Goal: Information Seeking & Learning: Learn about a topic

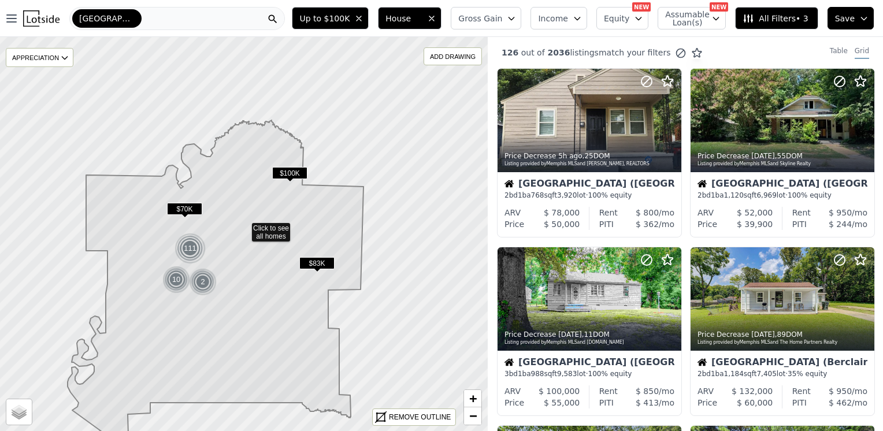
click at [134, 17] on div "[GEOGRAPHIC_DATA]" at bounding box center [177, 18] width 216 height 23
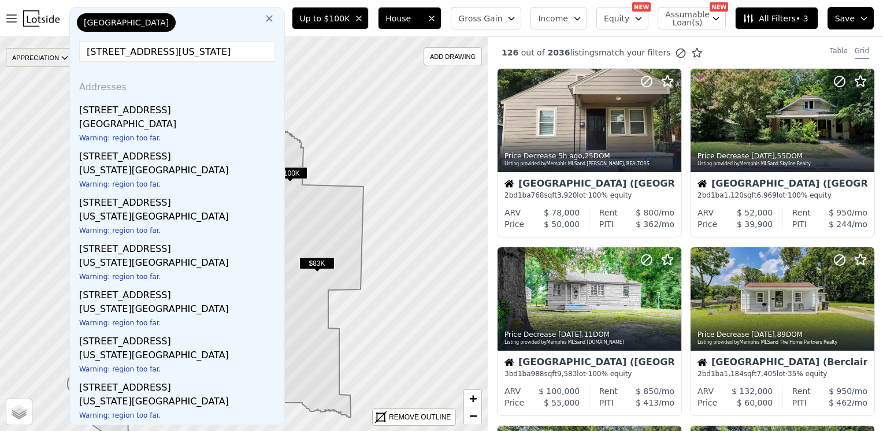
drag, startPoint x: 224, startPoint y: 58, endPoint x: 54, endPoint y: 57, distance: 170.0
click at [54, 57] on div "Open main menu [GEOGRAPHIC_DATA][STREET_ADDRESS][US_STATE] Addresses [STREET_AD…" at bounding box center [441, 215] width 883 height 431
paste input "satellite © Mapbox © OpenStreetMap Improve this map [STREET_ADDRESS][US_STATE] …"
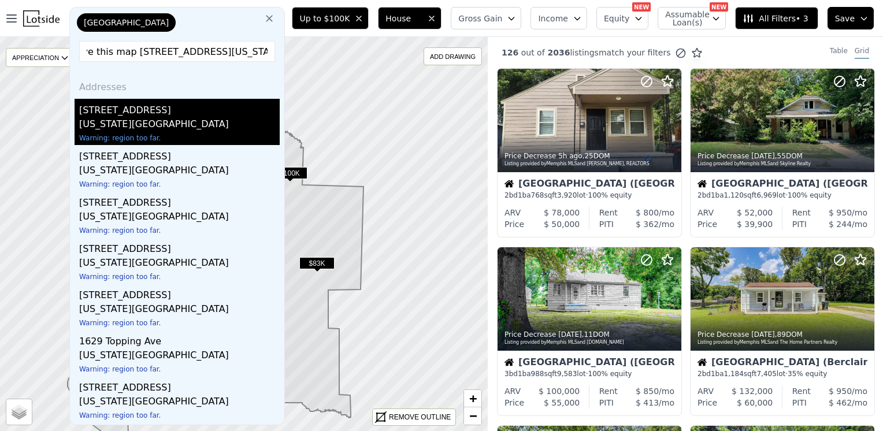
type input "satellite © Mapbox © OpenStreetMap Improve this map [STREET_ADDRESS][US_STATE]"
click at [151, 119] on div "[US_STATE][GEOGRAPHIC_DATA]" at bounding box center [179, 125] width 201 height 16
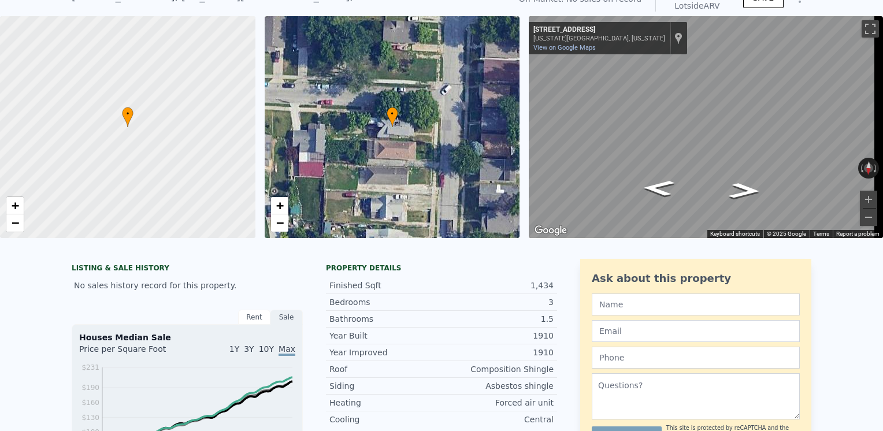
scroll to position [4, 0]
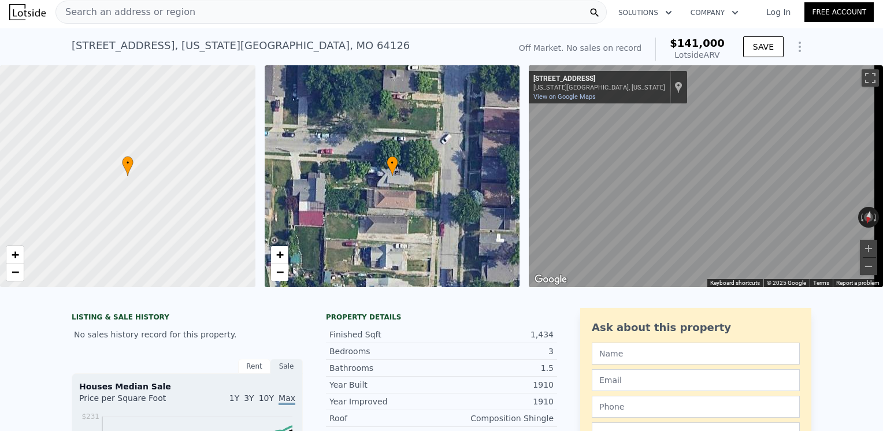
drag, startPoint x: 232, startPoint y: 2, endPoint x: 197, endPoint y: 7, distance: 35.6
click at [197, 7] on div "Search an address or region" at bounding box center [332, 12] width 552 height 23
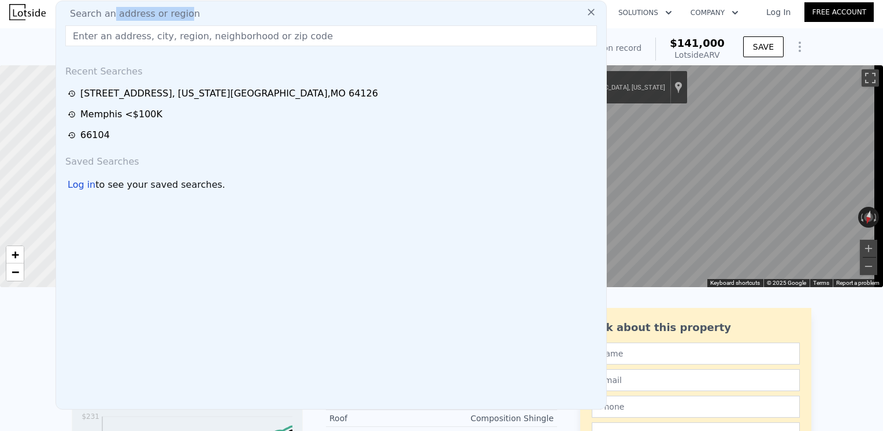
drag, startPoint x: 179, startPoint y: 9, endPoint x: 109, endPoint y: 19, distance: 70.7
click at [109, 19] on span "Search an address or region" at bounding box center [130, 14] width 139 height 14
drag, startPoint x: 109, startPoint y: 19, endPoint x: 95, endPoint y: 36, distance: 22.2
click at [95, 36] on input "text" at bounding box center [331, 35] width 532 height 21
paste input "satellite © Mapbox © OpenStreetMap Improve this map [STREET_ADDRESS][US_STATE]"
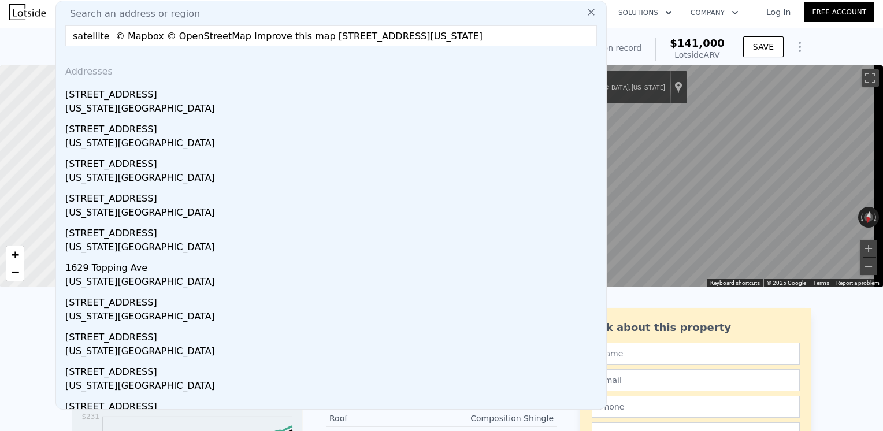
drag, startPoint x: 308, startPoint y: 40, endPoint x: -2, endPoint y: 42, distance: 309.9
click at [0, 42] on html "Search an address or region Search an address or region satellite © Mapbox © Op…" at bounding box center [441, 215] width 883 height 431
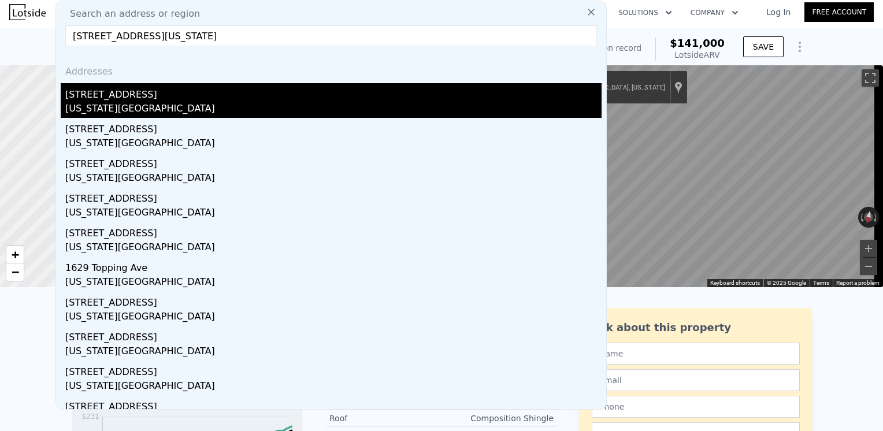
type input "[STREET_ADDRESS][US_STATE]"
click at [97, 109] on div "[US_STATE][GEOGRAPHIC_DATA]" at bounding box center [333, 110] width 537 height 16
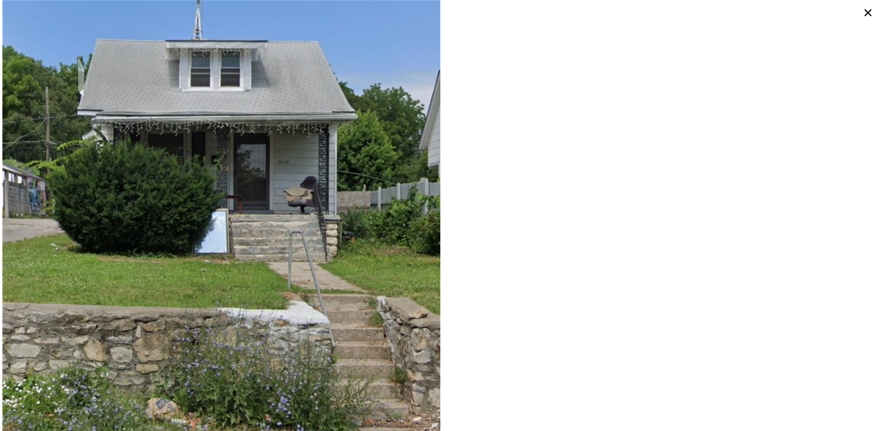
click at [865, 13] on icon at bounding box center [868, 13] width 16 height 16
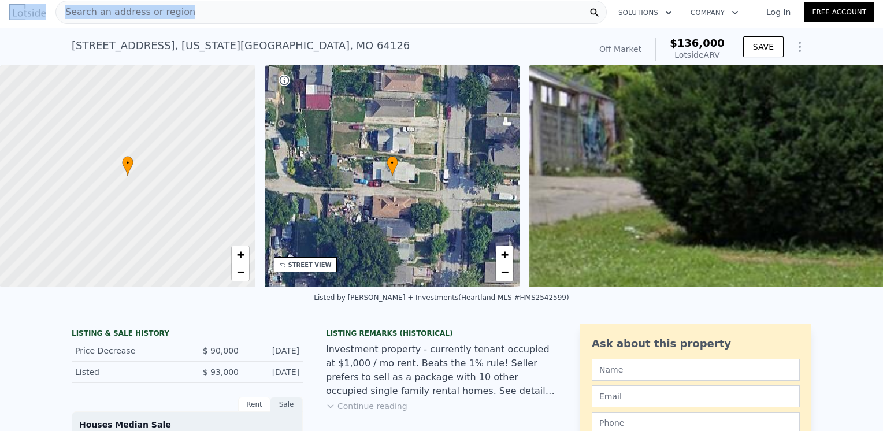
drag, startPoint x: 197, startPoint y: 9, endPoint x: 22, endPoint y: 14, distance: 174.7
click at [22, 14] on div "Search an address or region Solutions Company Open main menu Log In Free Account" at bounding box center [441, 12] width 865 height 28
click at [194, 10] on div "Search an address or region" at bounding box center [332, 12] width 552 height 23
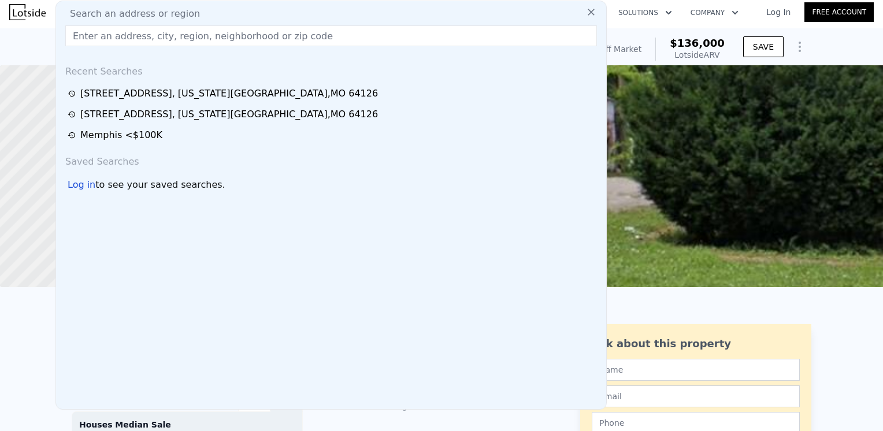
click at [183, 10] on div "Search an address or region" at bounding box center [331, 14] width 541 height 14
click at [182, 10] on span "Search an address or region" at bounding box center [130, 14] width 139 height 14
click at [142, 35] on input "text" at bounding box center [331, 35] width 532 height 21
paste input "[STREET_ADDRESS][US_STATE]"
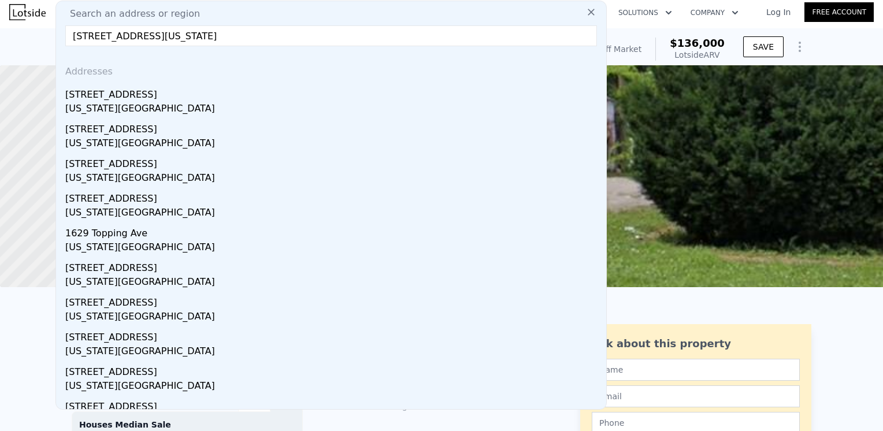
click at [72, 36] on input "[STREET_ADDRESS][US_STATE]" at bounding box center [331, 35] width 532 height 21
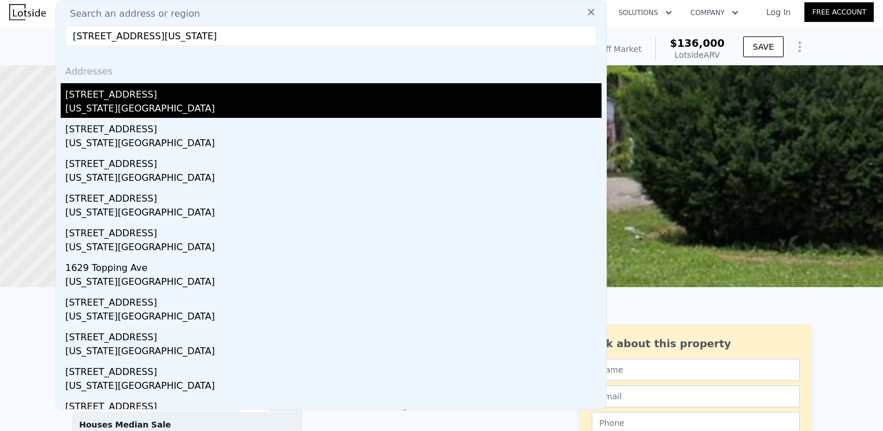
type input "[STREET_ADDRESS][US_STATE]"
click at [119, 98] on div "[STREET_ADDRESS]" at bounding box center [333, 92] width 537 height 19
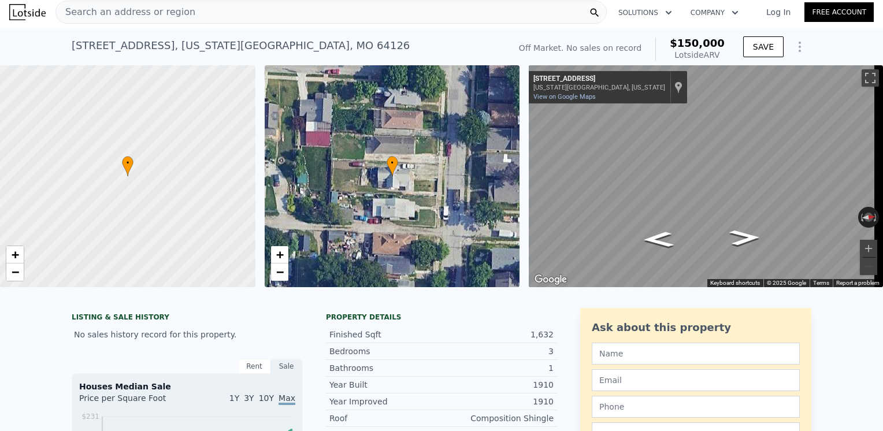
click at [228, 19] on div "Search an address or region" at bounding box center [332, 12] width 552 height 23
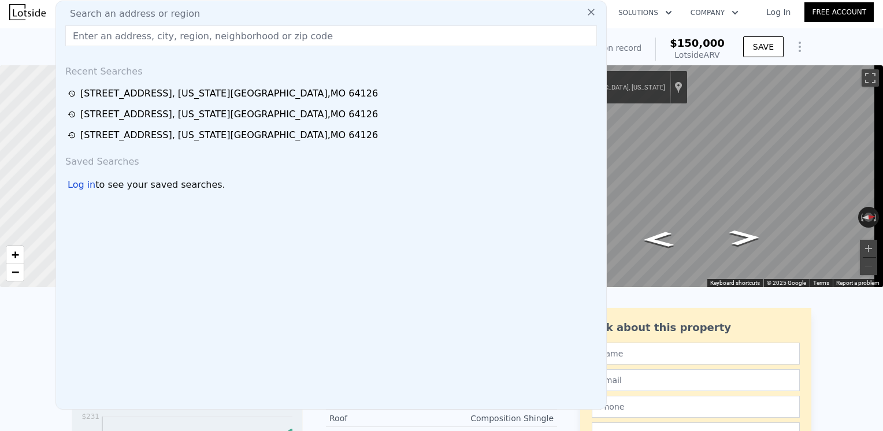
click at [183, 36] on input "text" at bounding box center [331, 35] width 532 height 21
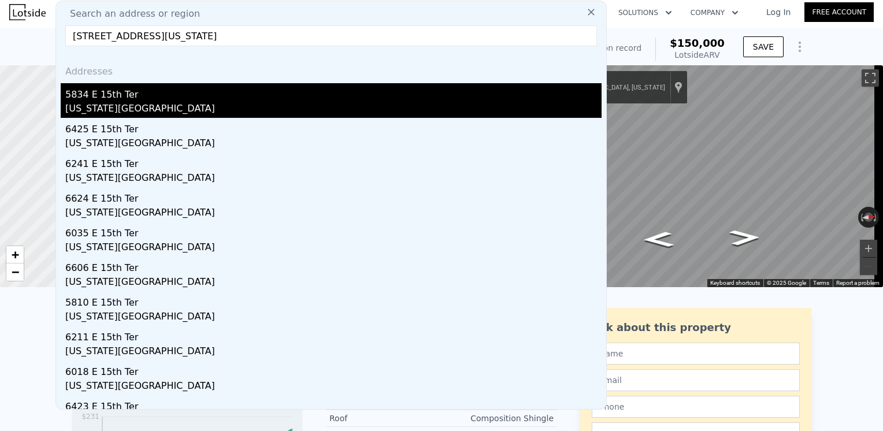
type input "[STREET_ADDRESS][US_STATE]"
click at [130, 98] on div "5834 E 15th Ter" at bounding box center [333, 92] width 537 height 19
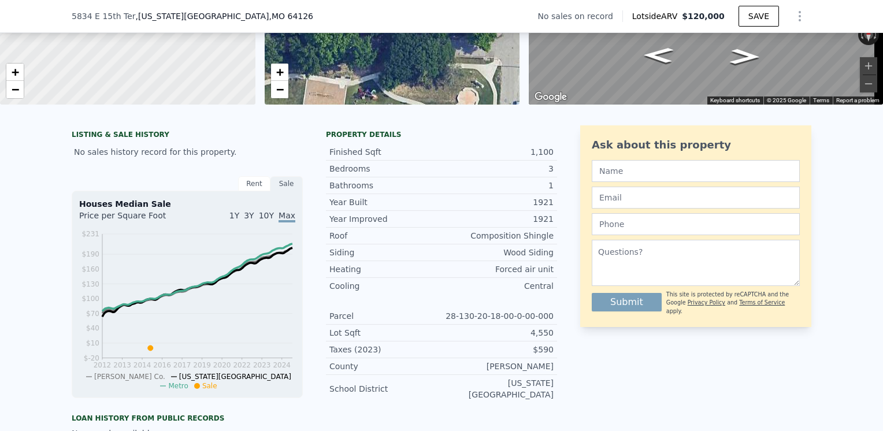
scroll to position [58, 0]
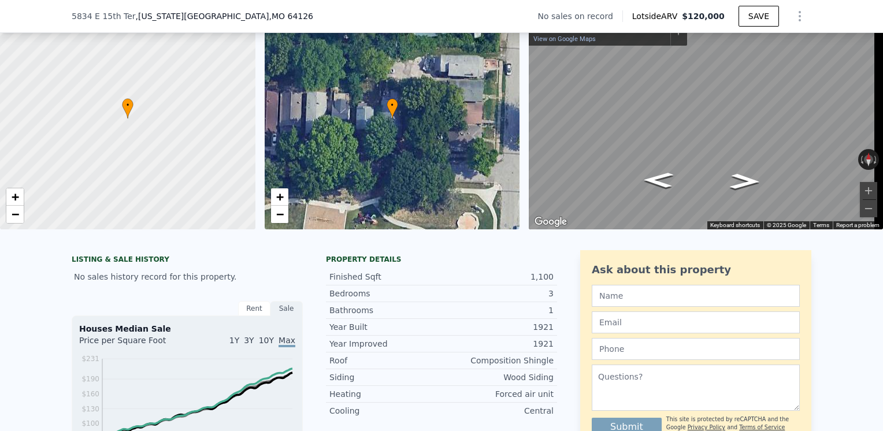
click at [212, 20] on div "[STREET_ADDRESS][US_STATE]" at bounding box center [197, 16] width 251 height 12
click at [220, 17] on div "[STREET_ADDRESS][US_STATE] No sales on record Lotside ARV $120,000 SAVE" at bounding box center [442, 16] width 740 height 32
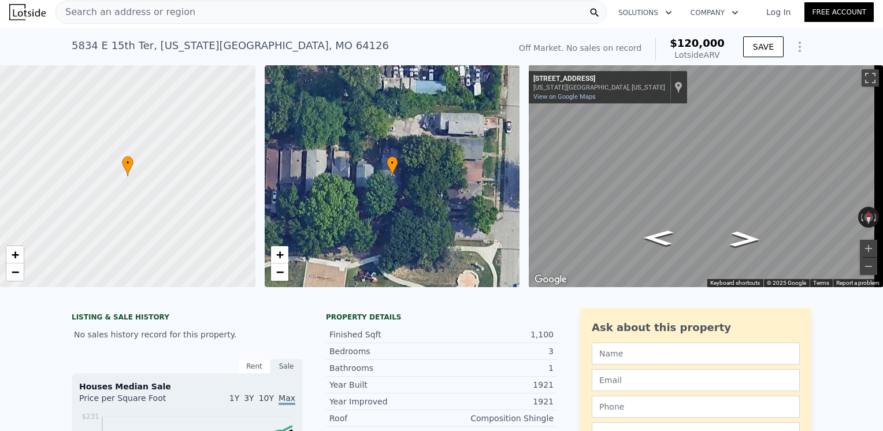
scroll to position [0, 0]
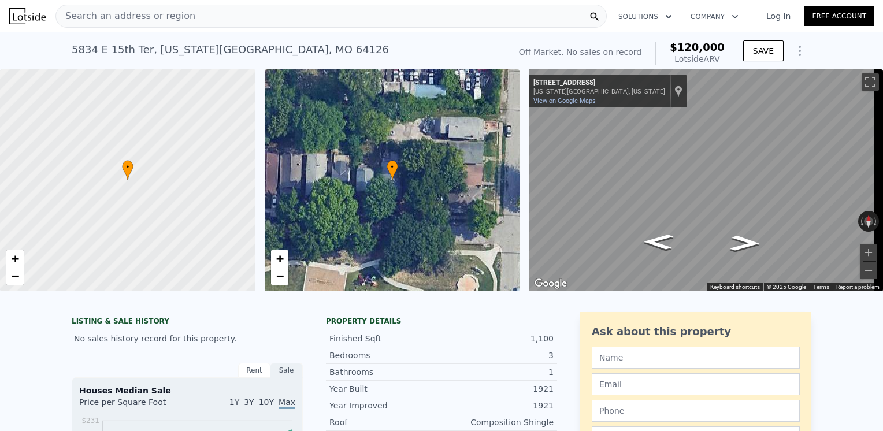
click at [195, 14] on div "Search an address or region" at bounding box center [332, 16] width 552 height 23
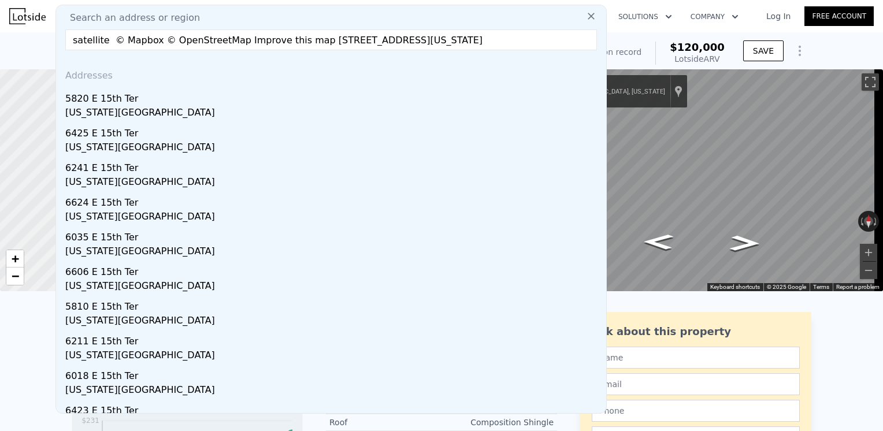
drag, startPoint x: 309, startPoint y: 42, endPoint x: -2, endPoint y: 49, distance: 311.1
click at [0, 49] on html "Search an address or region Search an address or region satellite © Mapbox © Op…" at bounding box center [441, 215] width 883 height 431
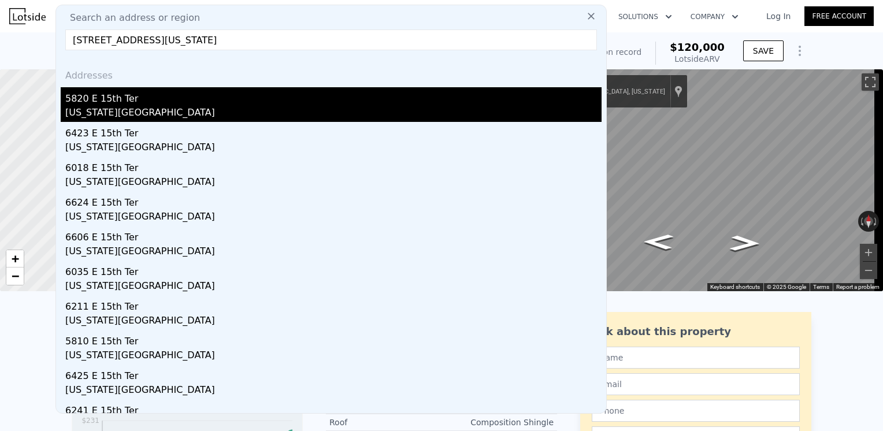
type input "[STREET_ADDRESS][US_STATE]"
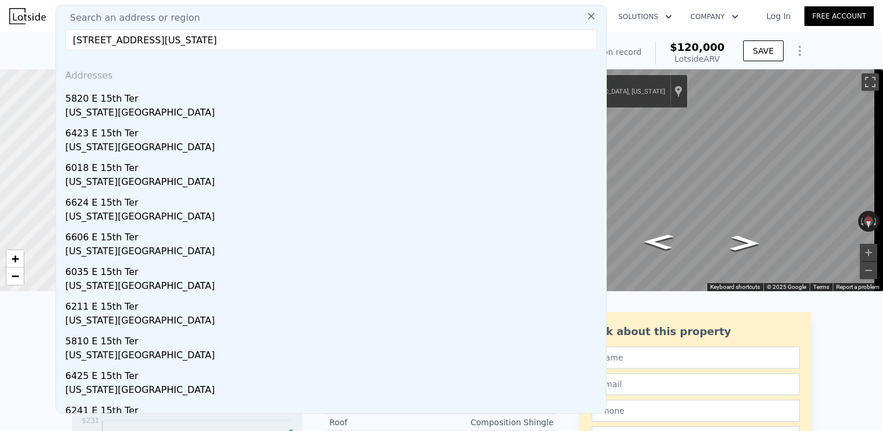
drag, startPoint x: 83, startPoint y: 105, endPoint x: 133, endPoint y: 88, distance: 53.0
click at [83, 105] on div "5820 E 15th Ter" at bounding box center [333, 96] width 537 height 19
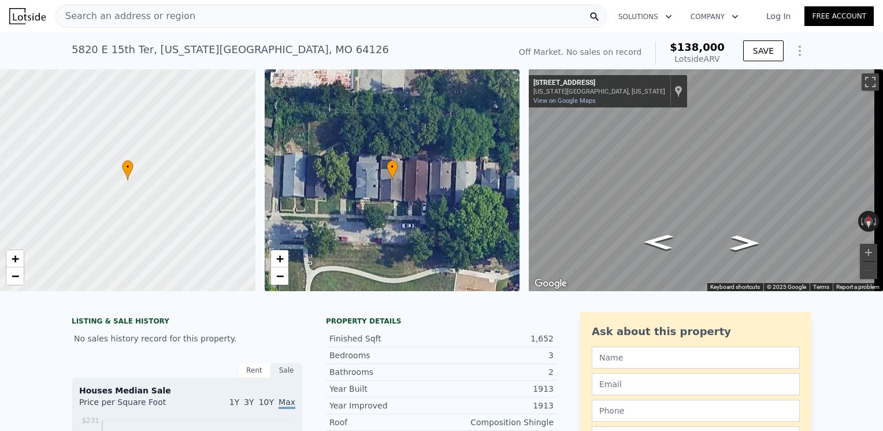
click at [190, 17] on div "Search an address or region" at bounding box center [332, 16] width 552 height 23
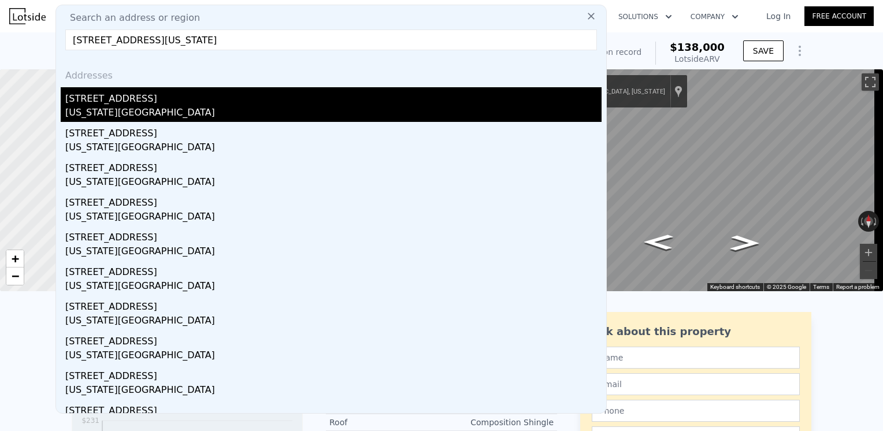
type input "[STREET_ADDRESS][US_STATE]"
click at [113, 96] on div "[STREET_ADDRESS]" at bounding box center [333, 96] width 537 height 19
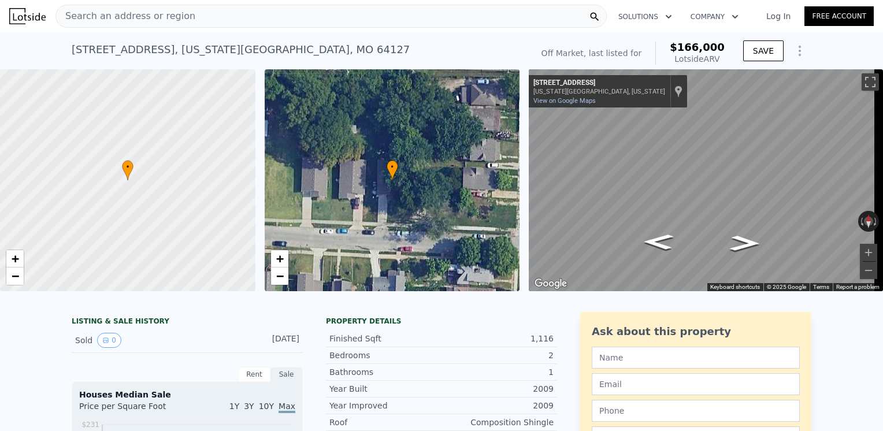
click at [236, 14] on div "Search an address or region" at bounding box center [332, 16] width 552 height 23
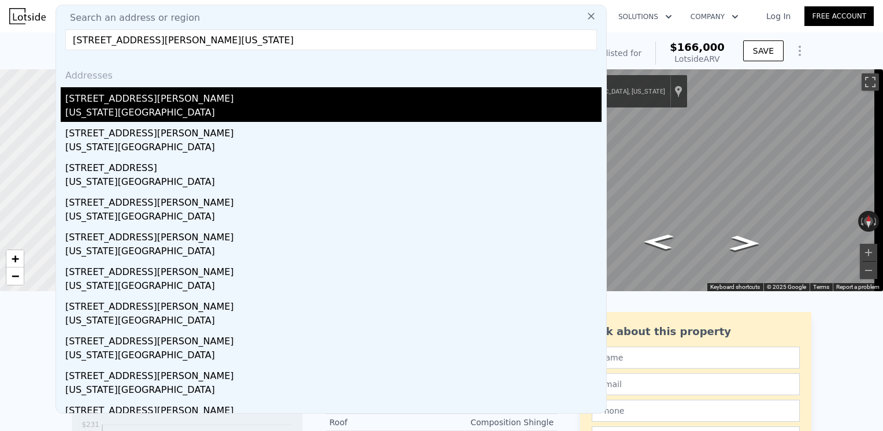
type input "[STREET_ADDRESS][PERSON_NAME][US_STATE]"
click at [128, 110] on div "[US_STATE][GEOGRAPHIC_DATA]" at bounding box center [333, 114] width 537 height 16
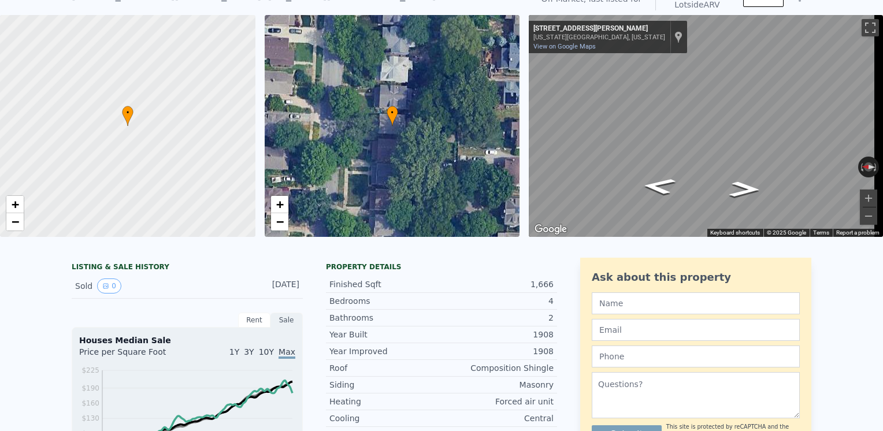
scroll to position [4, 0]
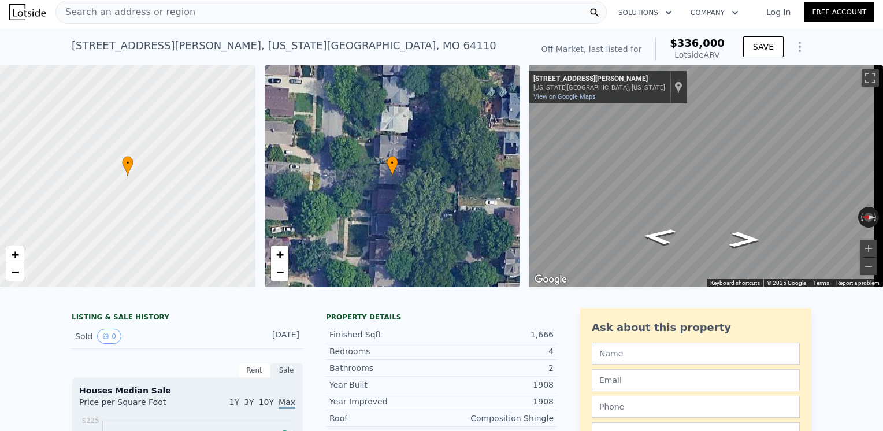
click at [227, 11] on div "Search an address or region" at bounding box center [332, 12] width 552 height 23
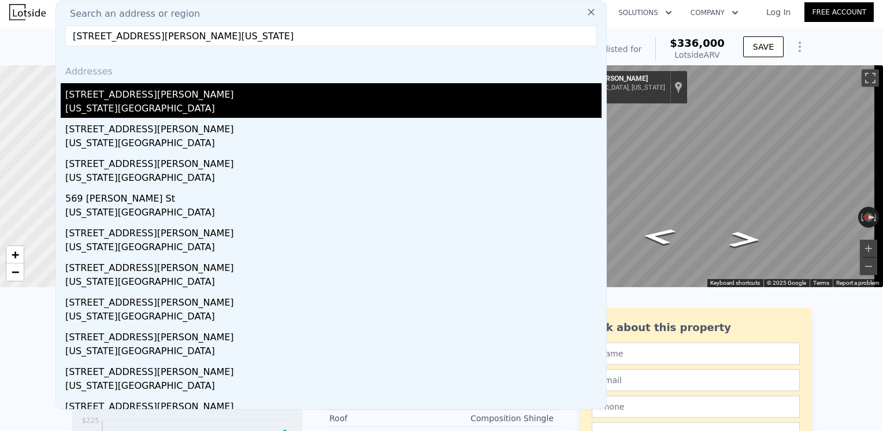
type input "[STREET_ADDRESS][PERSON_NAME][US_STATE]"
click at [101, 109] on div "[US_STATE][GEOGRAPHIC_DATA]" at bounding box center [333, 110] width 537 height 16
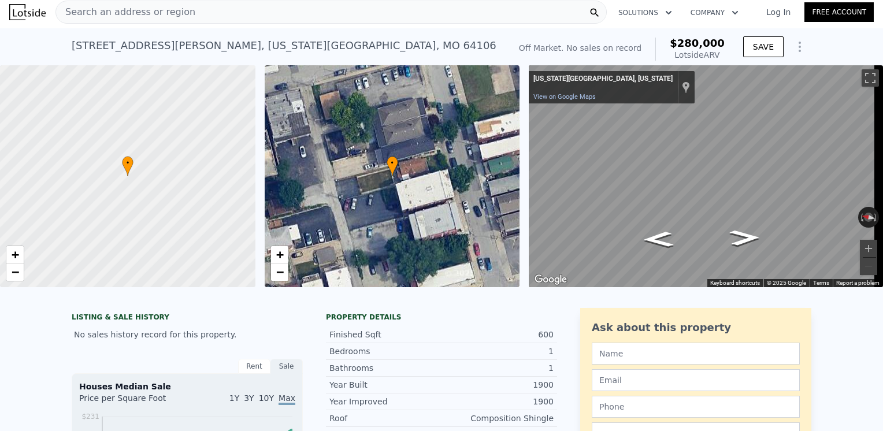
click at [120, 9] on span "Search an address or region" at bounding box center [125, 12] width 139 height 14
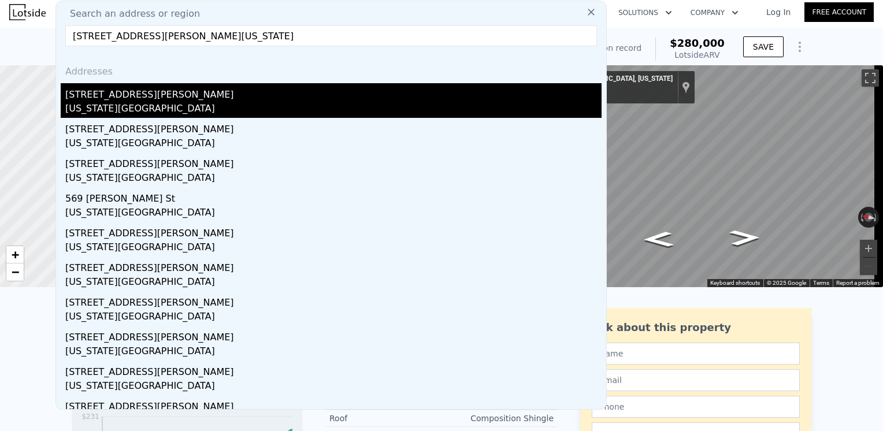
type input "[STREET_ADDRESS][PERSON_NAME][US_STATE]"
click at [111, 96] on div "[STREET_ADDRESS][PERSON_NAME]" at bounding box center [333, 92] width 537 height 19
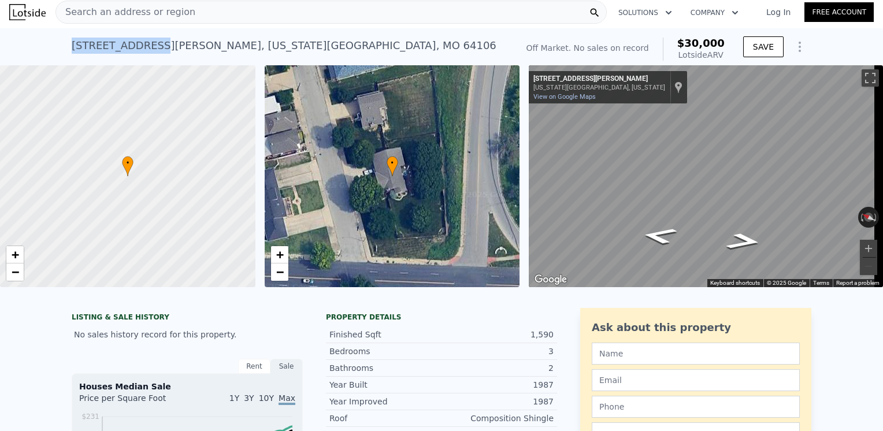
drag, startPoint x: 138, startPoint y: 45, endPoint x: 40, endPoint y: 47, distance: 98.3
click at [40, 47] on div "[STREET_ADDRESS][PERSON_NAME][US_STATE] No sales on record (~ARV $30k ) Off Mar…" at bounding box center [441, 46] width 883 height 37
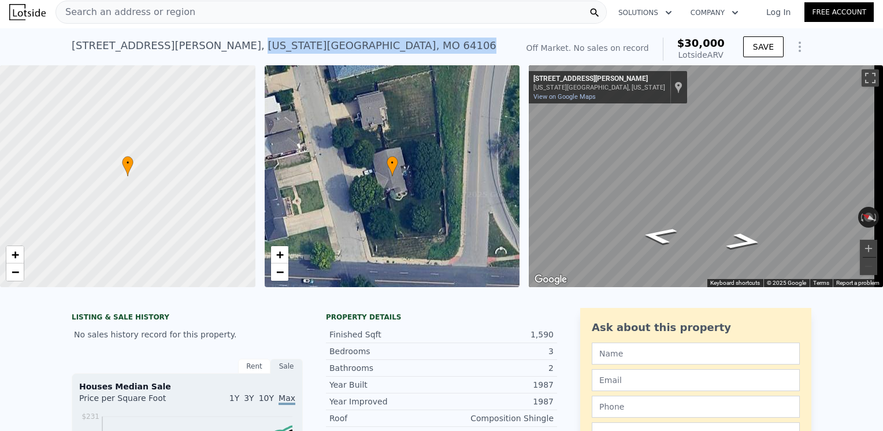
drag, startPoint x: 143, startPoint y: 41, endPoint x: 250, endPoint y: 56, distance: 107.9
click at [250, 56] on div "[STREET_ADDRESS][PERSON_NAME][US_STATE] No sales on record (~ARV $30k )" at bounding box center [292, 49] width 441 height 32
copy div "[US_STATE][GEOGRAPHIC_DATA]"
click at [176, 10] on span "Search an address or region" at bounding box center [125, 12] width 139 height 14
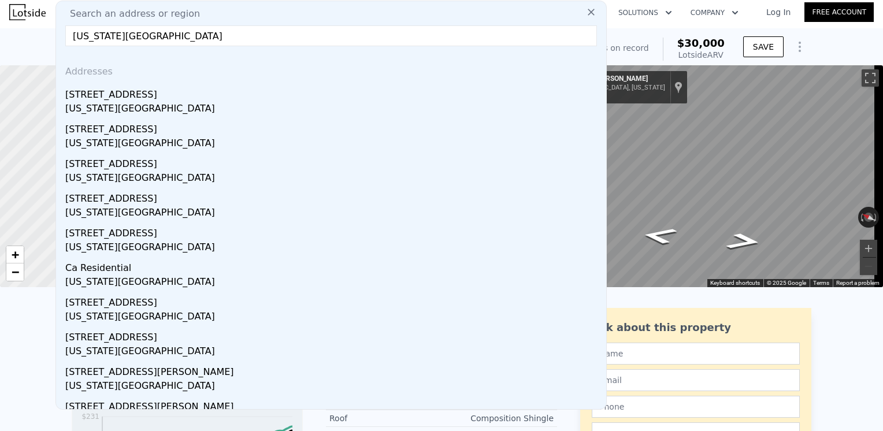
drag, startPoint x: 120, startPoint y: 36, endPoint x: 30, endPoint y: 35, distance: 90.2
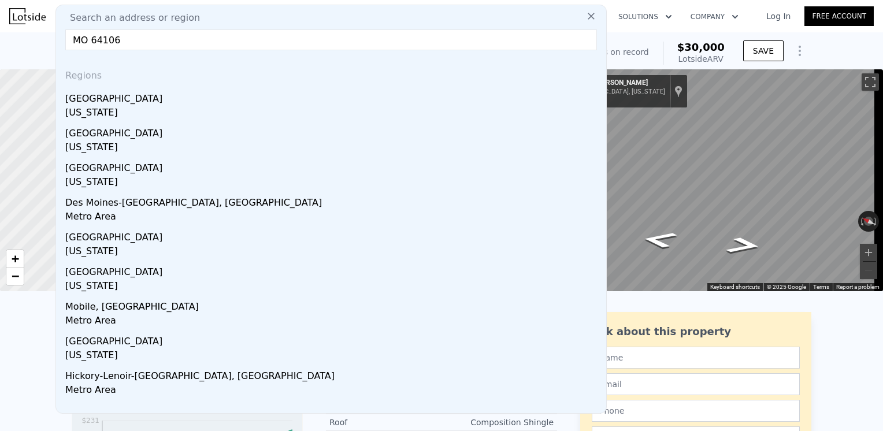
drag, startPoint x: 88, startPoint y: 39, endPoint x: 27, endPoint y: 40, distance: 60.7
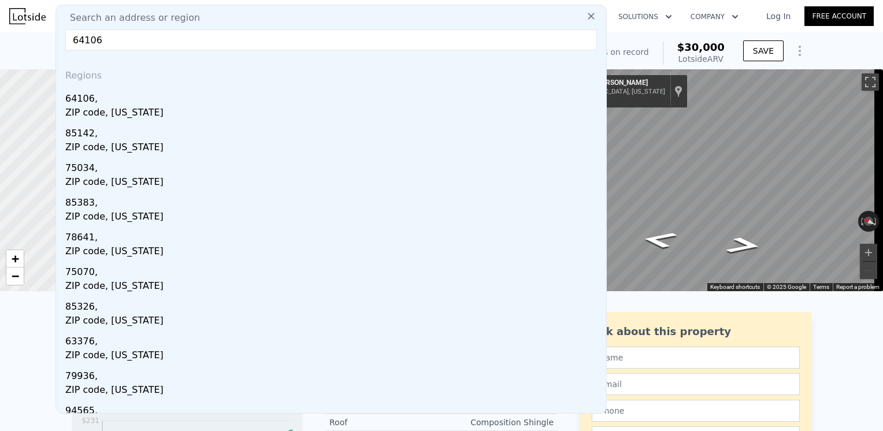
type input "64106"
